Goal: Navigation & Orientation: Find specific page/section

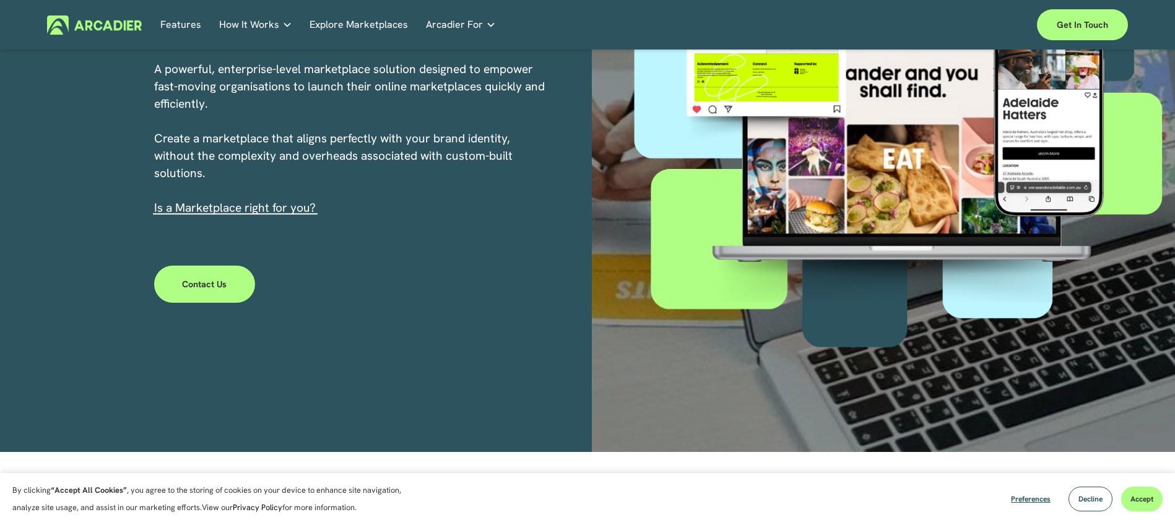
scroll to position [258, 0]
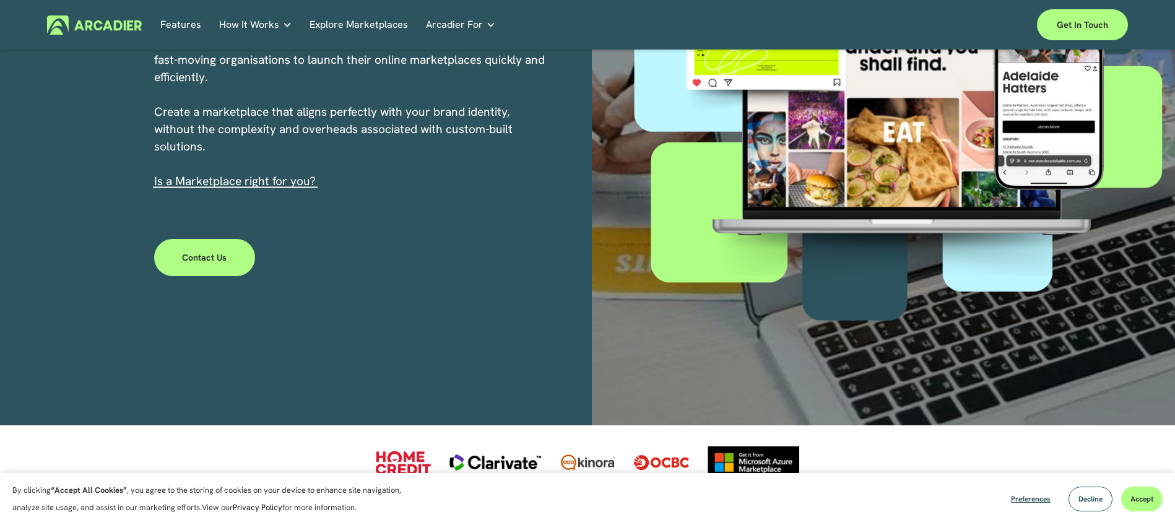
click at [178, 25] on link "Features" at bounding box center [180, 24] width 41 height 19
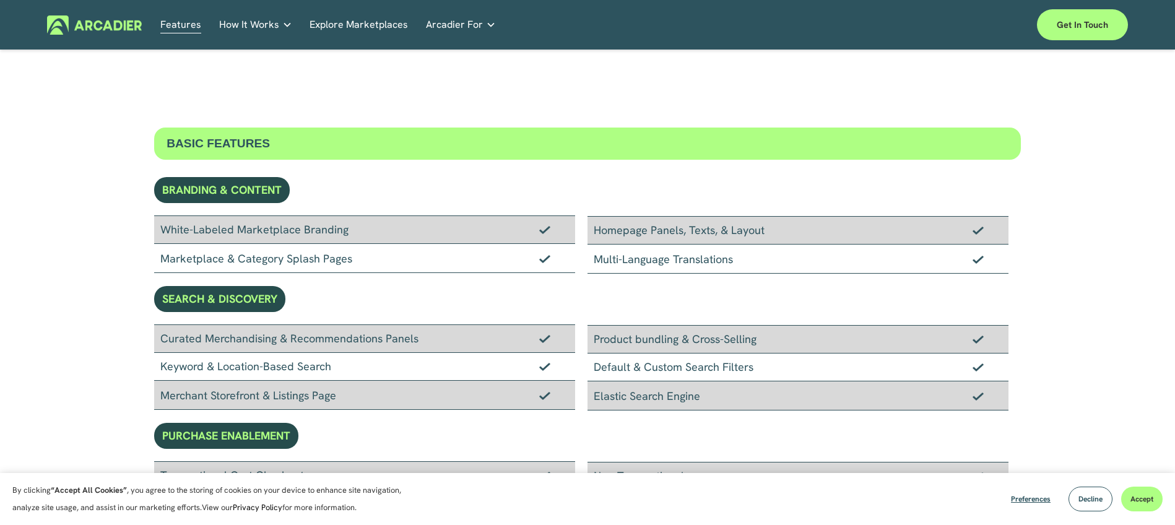
click at [393, 22] on link "Explore Marketplaces" at bounding box center [359, 24] width 98 height 19
